Goal: Navigation & Orientation: Find specific page/section

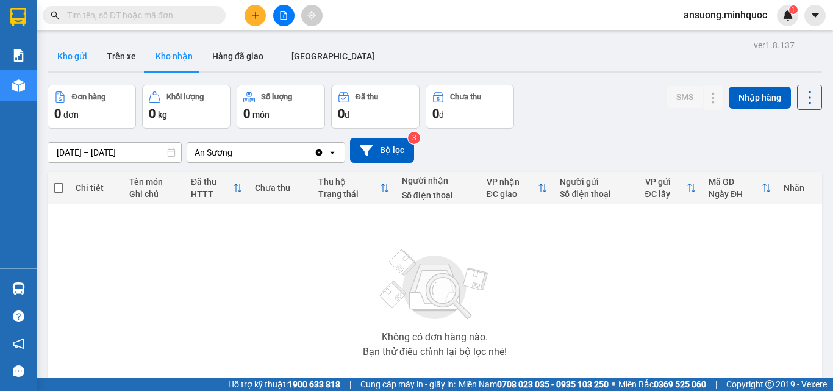
click at [74, 49] on button "Kho gửi" at bounding box center [72, 55] width 49 height 29
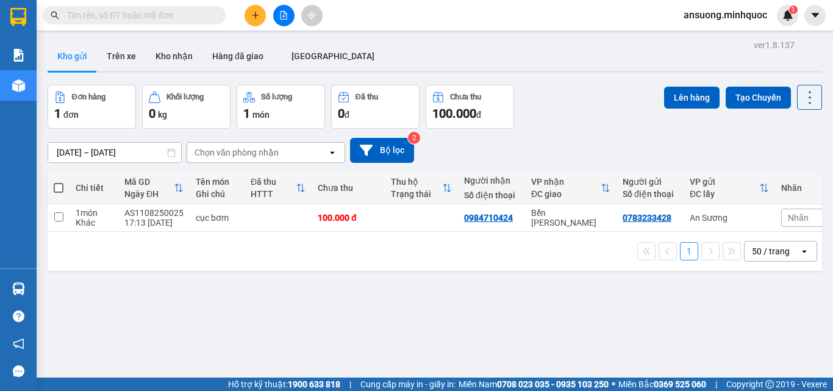
click at [168, 75] on div "ver 1.8.137 Kho gửi Trên xe Kho nhận Hàng đã giao ĐÀ NẴNG Đơn hàng 1 đơn Khối l…" at bounding box center [435, 232] width 784 height 391
click at [170, 68] on button "Kho nhận" at bounding box center [174, 55] width 57 height 29
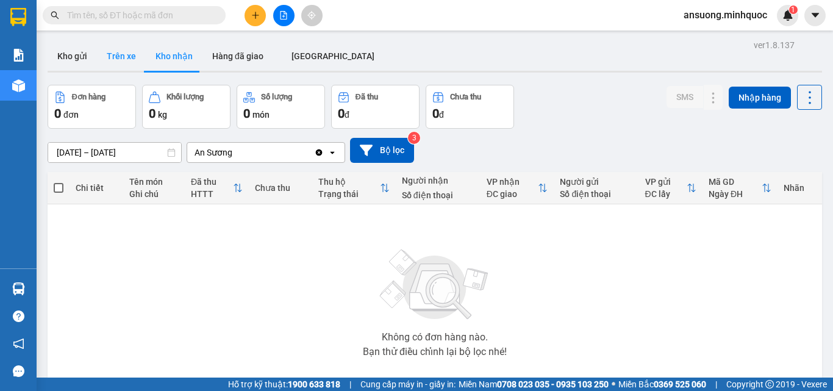
click at [101, 60] on button "Trên xe" at bounding box center [121, 55] width 49 height 29
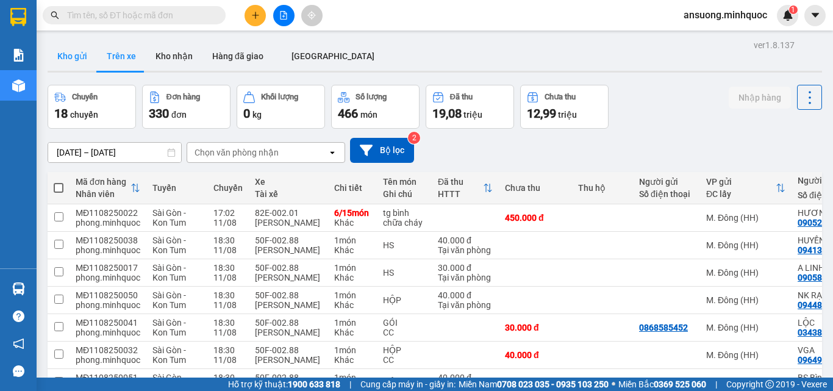
click at [69, 63] on button "Kho gửi" at bounding box center [72, 55] width 49 height 29
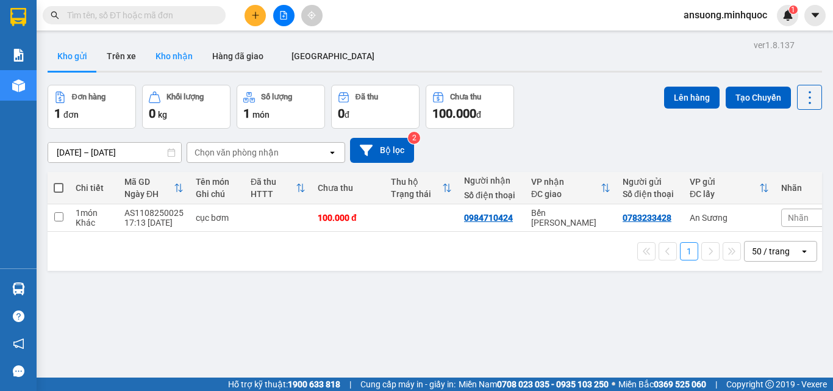
click at [168, 68] on button "Kho nhận" at bounding box center [174, 55] width 57 height 29
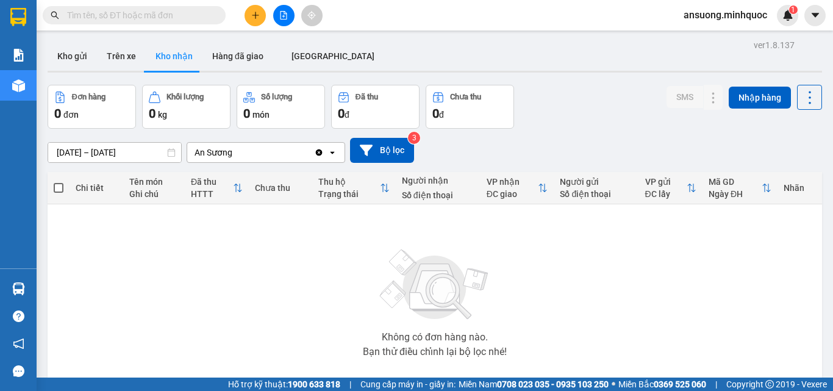
click at [82, 71] on div at bounding box center [435, 72] width 775 height 2
click at [81, 62] on button "Kho gửi" at bounding box center [72, 55] width 49 height 29
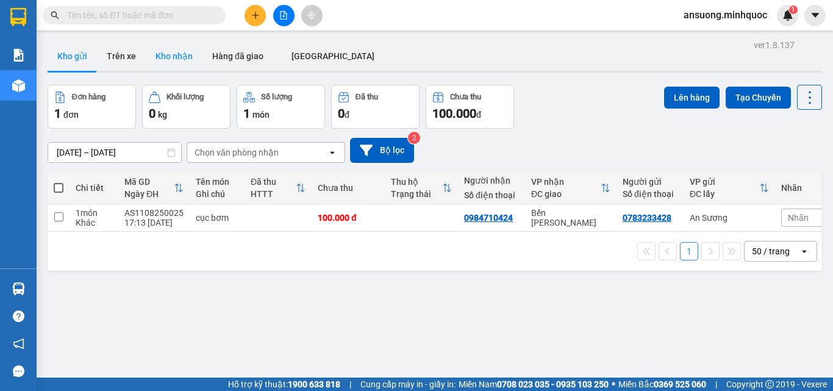
click at [171, 60] on button "Kho nhận" at bounding box center [174, 55] width 57 height 29
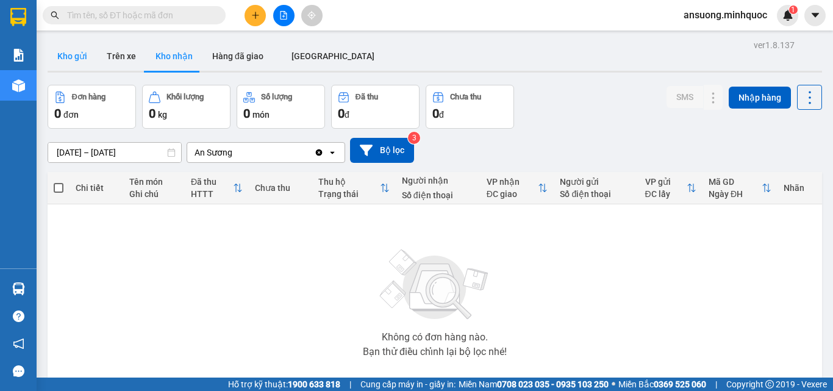
click at [71, 56] on button "Kho gửi" at bounding box center [72, 55] width 49 height 29
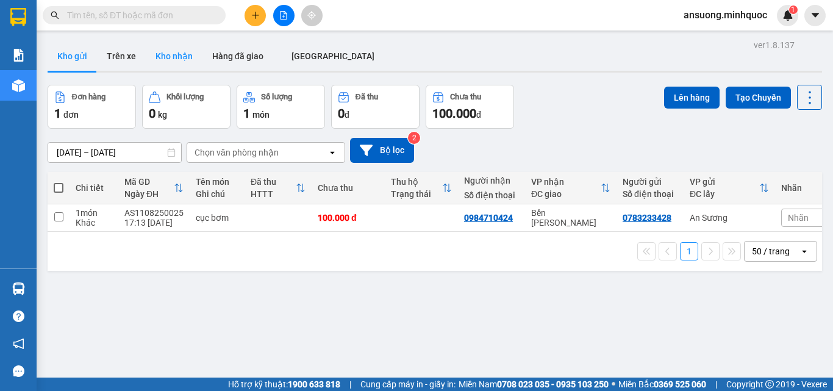
click at [171, 61] on button "Kho nhận" at bounding box center [174, 55] width 57 height 29
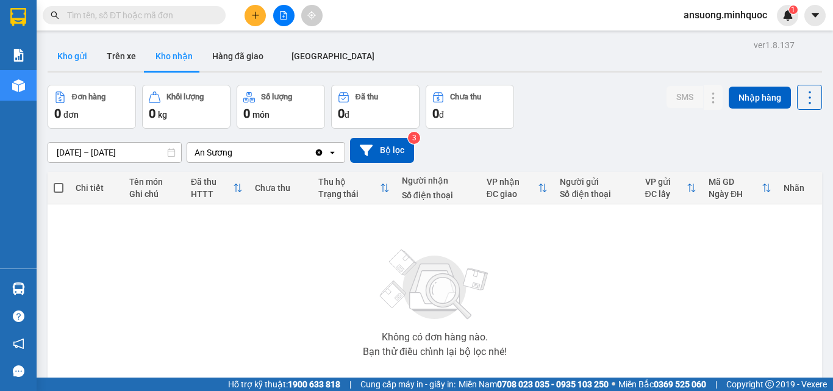
click at [67, 51] on button "Kho gửi" at bounding box center [72, 55] width 49 height 29
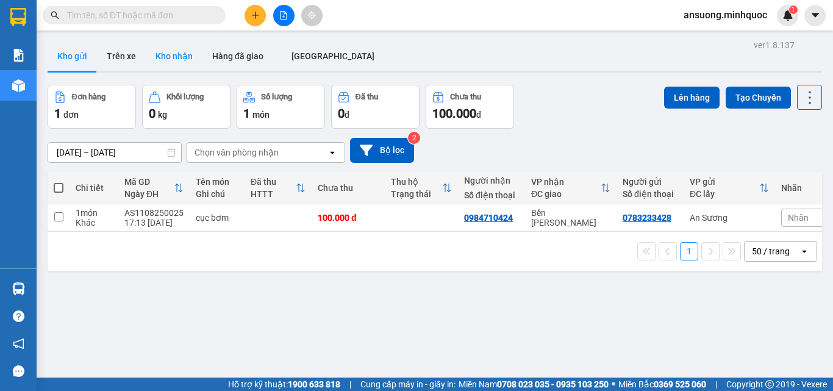
click at [168, 46] on button "Kho nhận" at bounding box center [174, 55] width 57 height 29
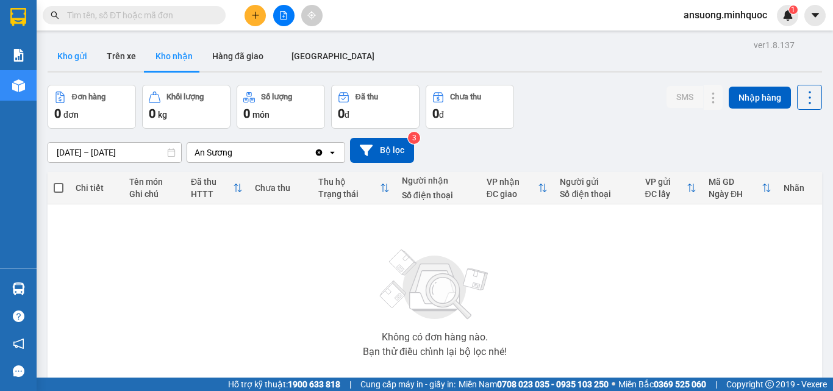
click at [70, 60] on button "Kho gửi" at bounding box center [72, 55] width 49 height 29
